Goal: Information Seeking & Learning: Learn about a topic

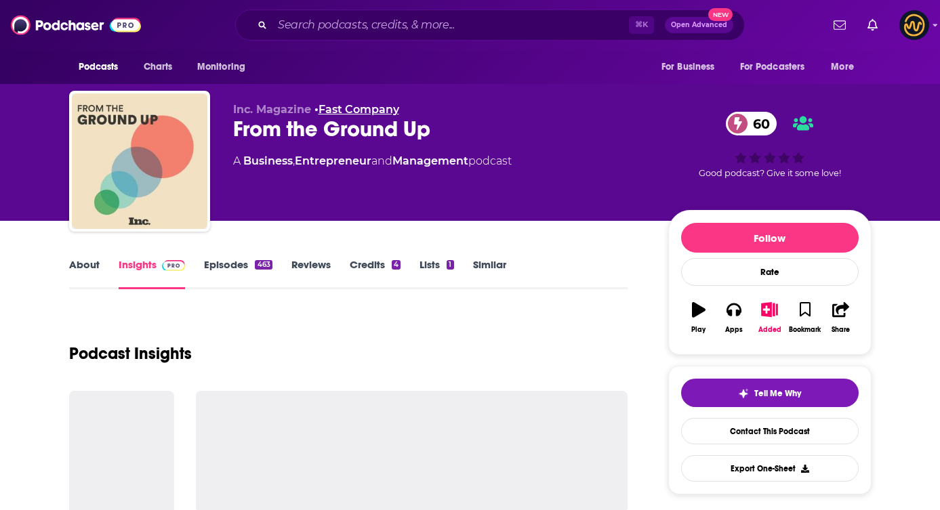
click at [351, 114] on link "Fast Company" at bounding box center [358, 109] width 81 height 13
